Goal: Transaction & Acquisition: Obtain resource

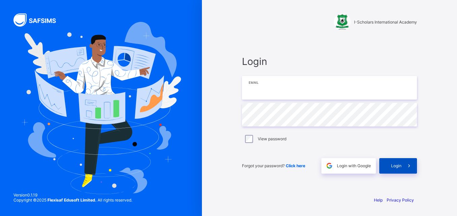
type input "**********"
click at [397, 162] on div "Login" at bounding box center [398, 165] width 38 height 15
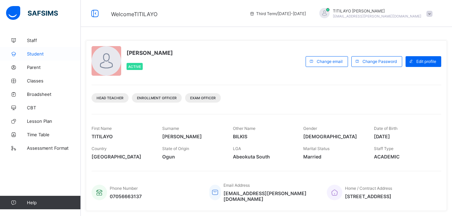
click at [33, 54] on span "Student" at bounding box center [54, 53] width 54 height 5
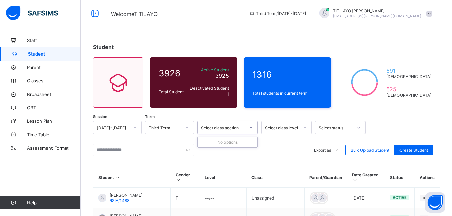
click at [248, 128] on div at bounding box center [250, 127] width 11 height 11
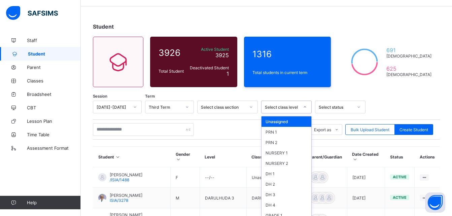
click at [304, 113] on div "option Unassigned focused, 1 of 46. 46 results available. Use Up and Down to ch…" at bounding box center [286, 107] width 50 height 13
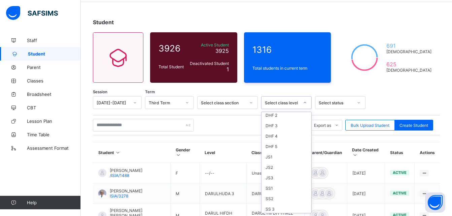
scroll to position [202, 0]
click at [278, 175] on div "SS 3" at bounding box center [287, 176] width 50 height 10
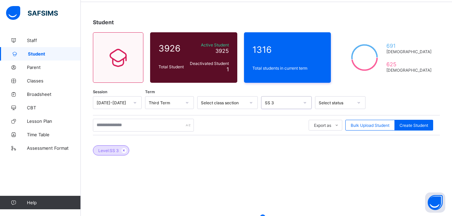
click at [342, 102] on div "Select status" at bounding box center [336, 102] width 34 height 5
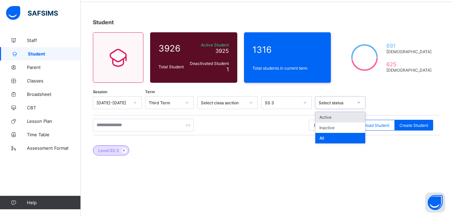
click at [341, 112] on div "Active" at bounding box center [340, 117] width 50 height 10
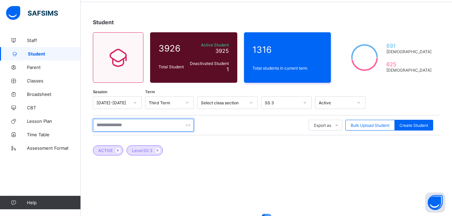
click at [129, 125] on input "text" at bounding box center [143, 125] width 101 height 13
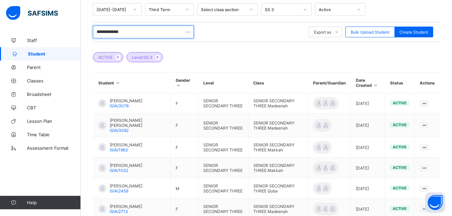
scroll to position [126, 0]
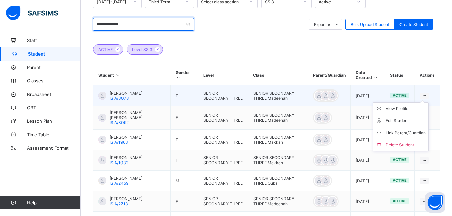
type input "**********"
click at [429, 93] on div at bounding box center [424, 96] width 9 height 6
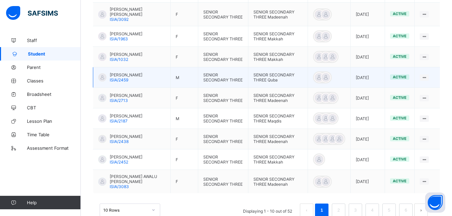
scroll to position [250, 0]
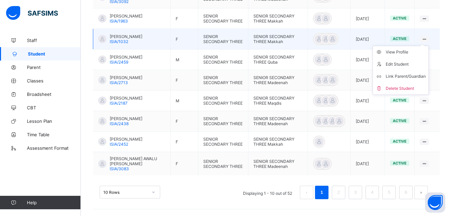
click at [427, 46] on ul "View Profile Edit Student Link Parent/Guardian Delete Student" at bounding box center [401, 70] width 56 height 49
click at [404, 52] on div "View Profile" at bounding box center [406, 52] width 40 height 7
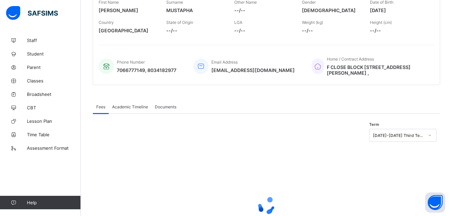
scroll to position [135, 0]
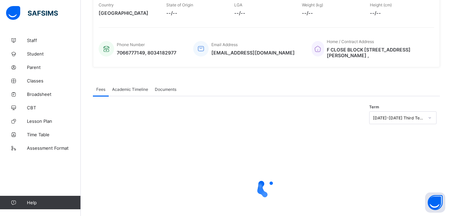
click at [134, 89] on span "Academic Timeline" at bounding box center [130, 89] width 36 height 5
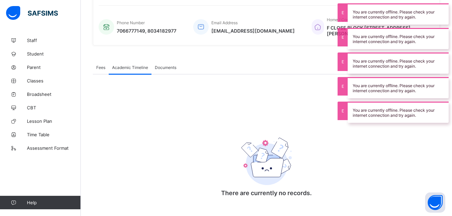
scroll to position [168, 0]
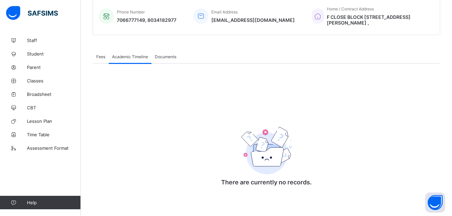
click at [165, 58] on span "Documents" at bounding box center [166, 56] width 22 height 5
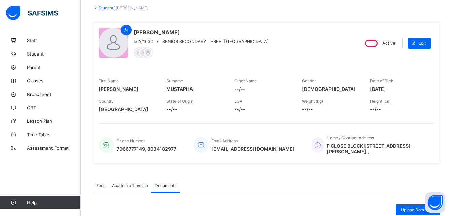
scroll to position [0, 0]
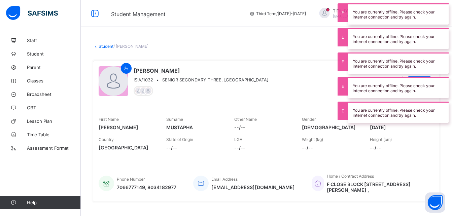
click at [279, 57] on div "[PERSON_NAME] ISIA/1032 • SENIOR SECONDARY THREE, Makkah Active Edit First Name…" at bounding box center [266, 131] width 347 height 151
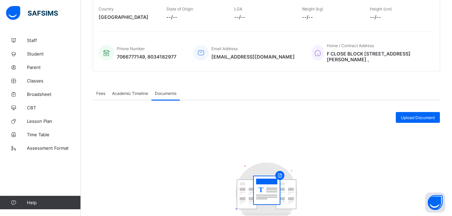
scroll to position [135, 0]
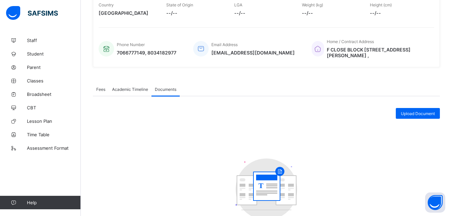
click at [127, 88] on span "Academic Timeline" at bounding box center [130, 89] width 36 height 5
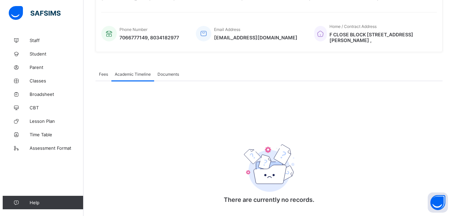
scroll to position [168, 0]
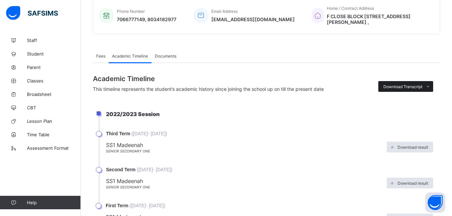
click at [417, 88] on span "Download Transcript" at bounding box center [402, 86] width 39 height 5
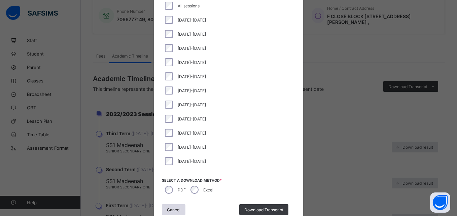
scroll to position [67, 0]
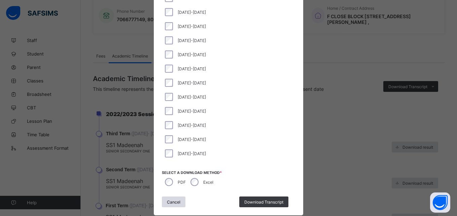
click at [169, 92] on div "[DATE]-[DATE]" at bounding box center [228, 97] width 133 height 14
click at [166, 21] on div "[DATE]-[DATE]" at bounding box center [228, 26] width 133 height 14
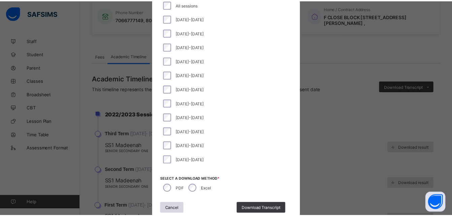
scroll to position [83, 0]
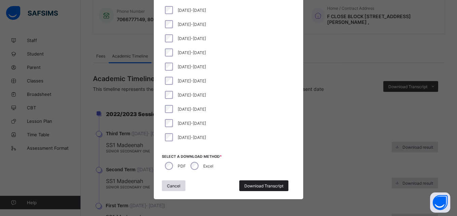
click at [258, 185] on span "Download Transcript" at bounding box center [263, 185] width 39 height 5
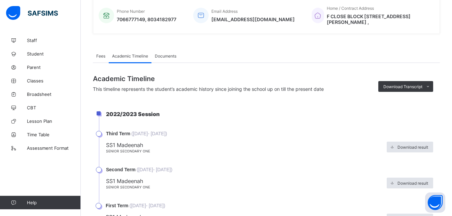
scroll to position [0, 0]
